Goal: Task Accomplishment & Management: Use online tool/utility

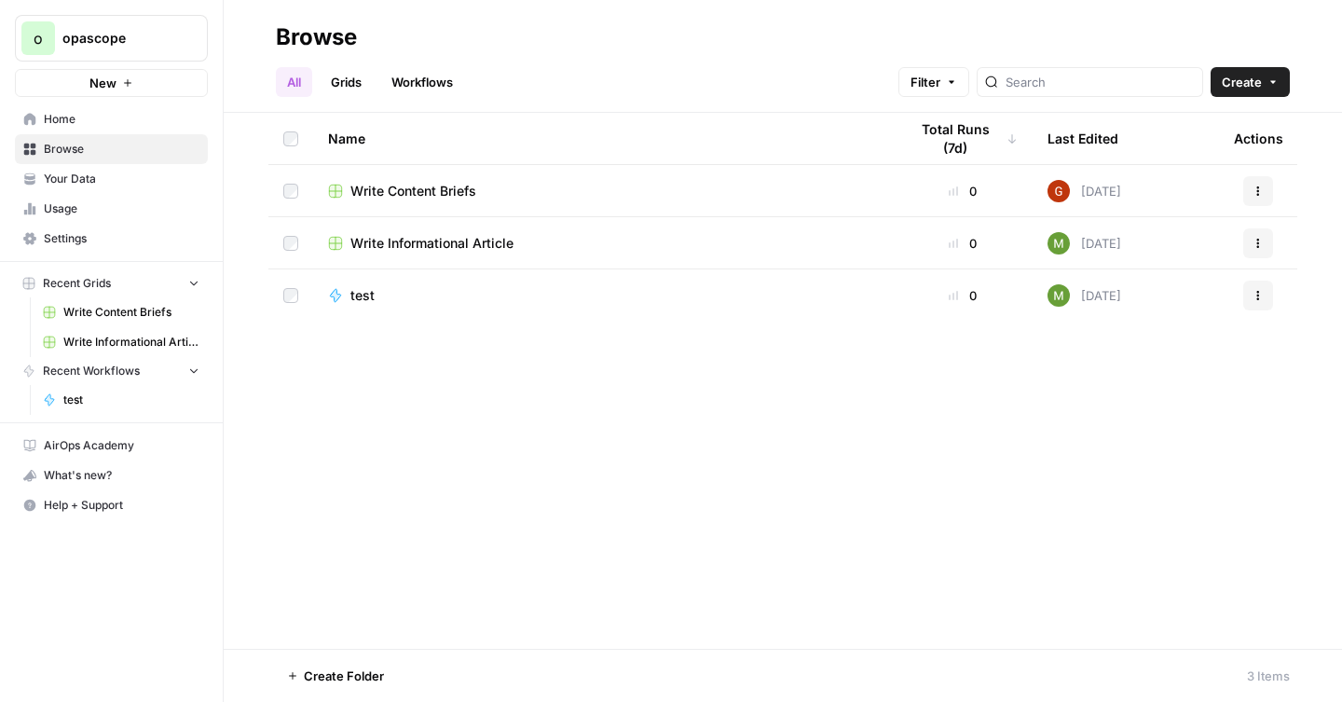
click at [111, 45] on span "opascope" at bounding box center [118, 38] width 113 height 19
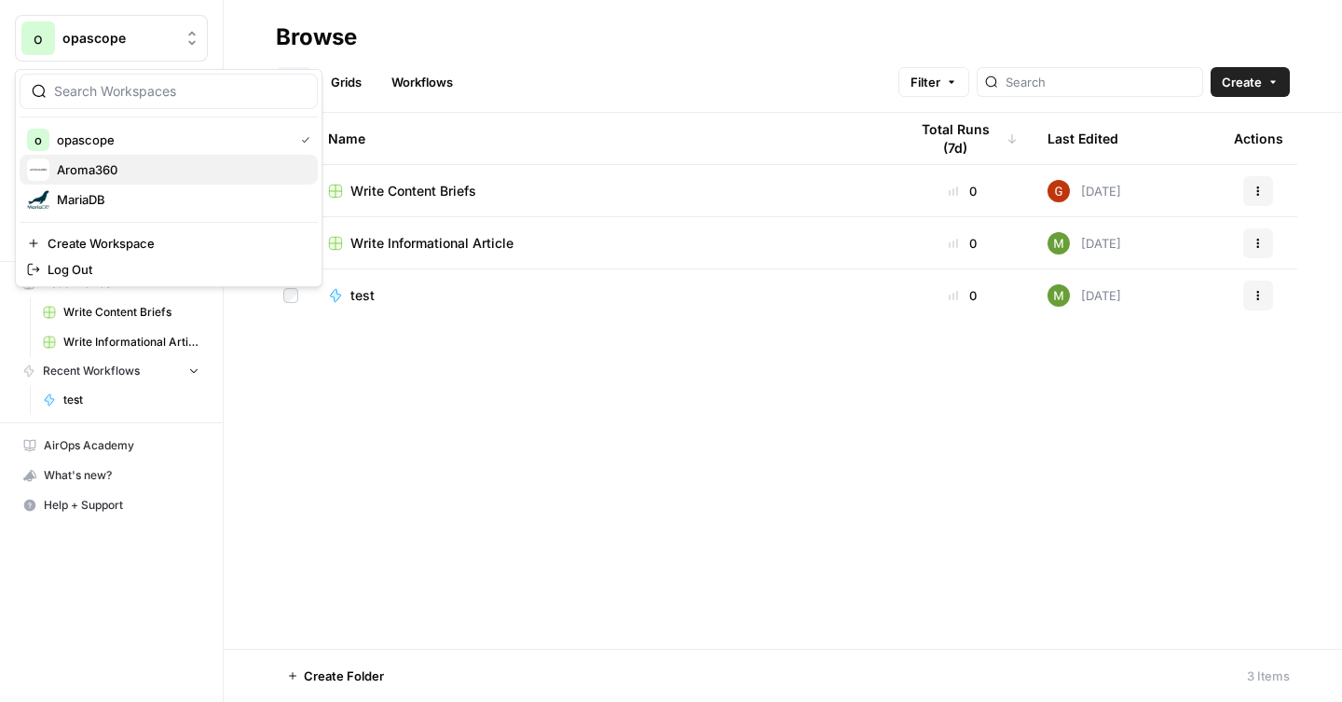
click at [108, 175] on span "Aroma360" at bounding box center [180, 169] width 246 height 19
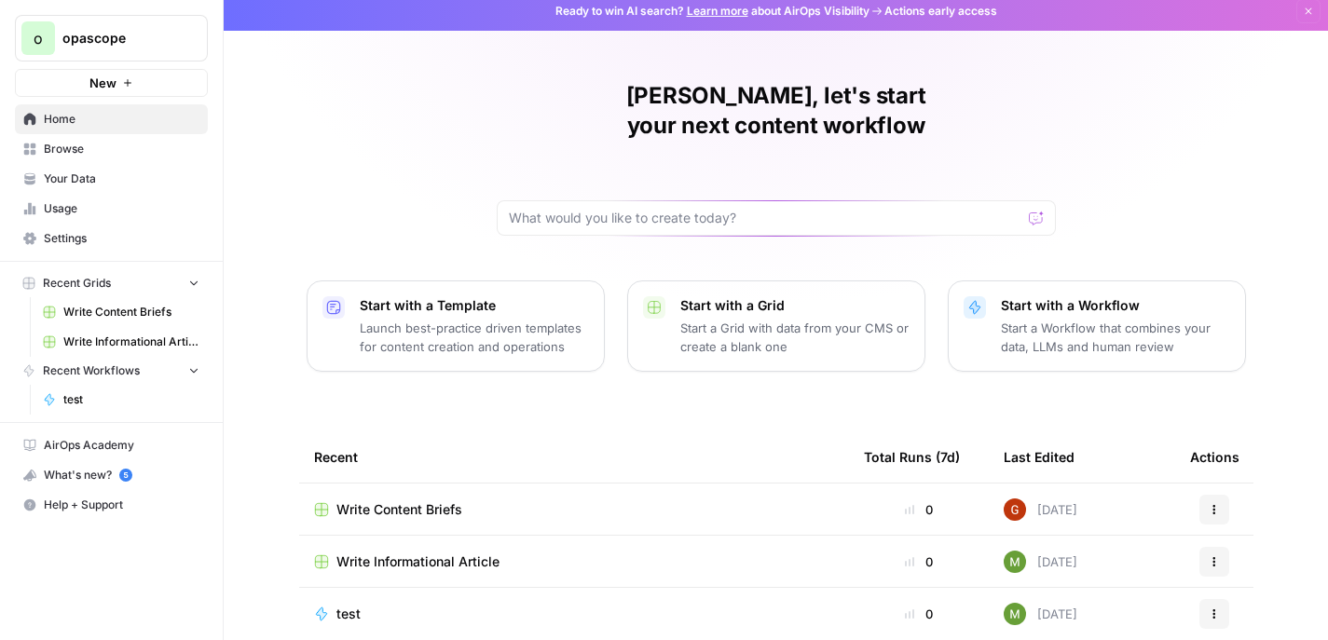
click at [422, 553] on span "Write Informational Article" at bounding box center [417, 562] width 163 height 19
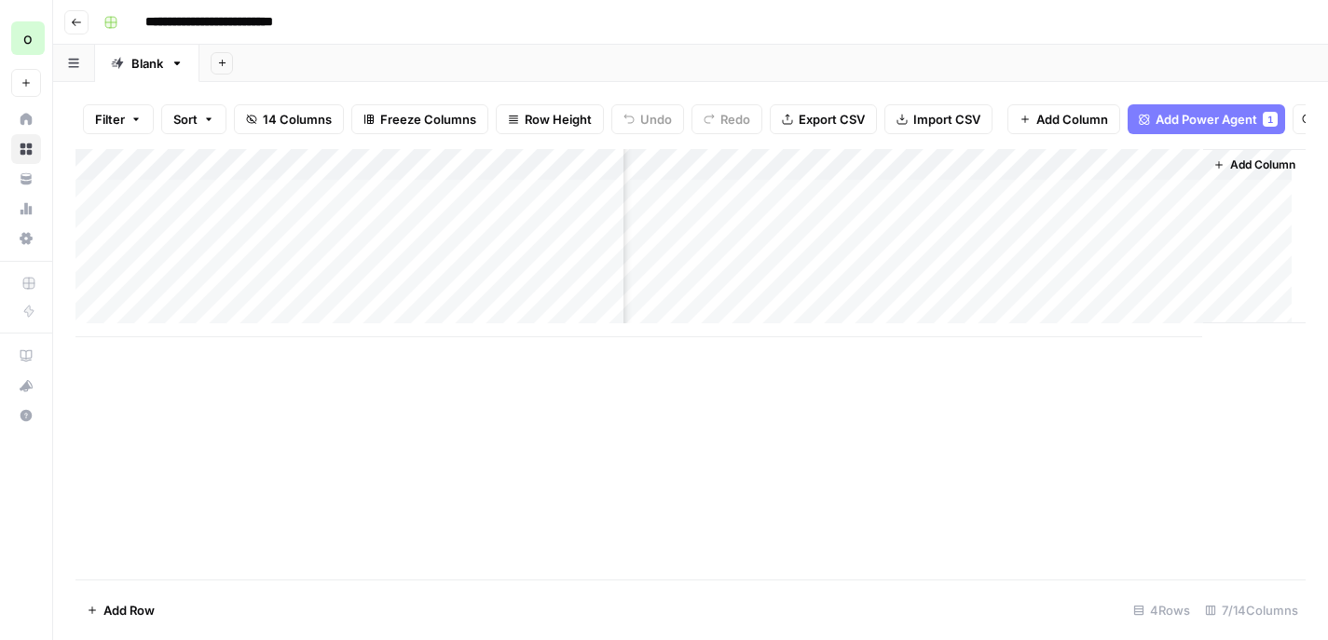
scroll to position [0, 746]
click at [80, 23] on icon "button" at bounding box center [76, 22] width 11 height 11
